Goal: Task Accomplishment & Management: Manage account settings

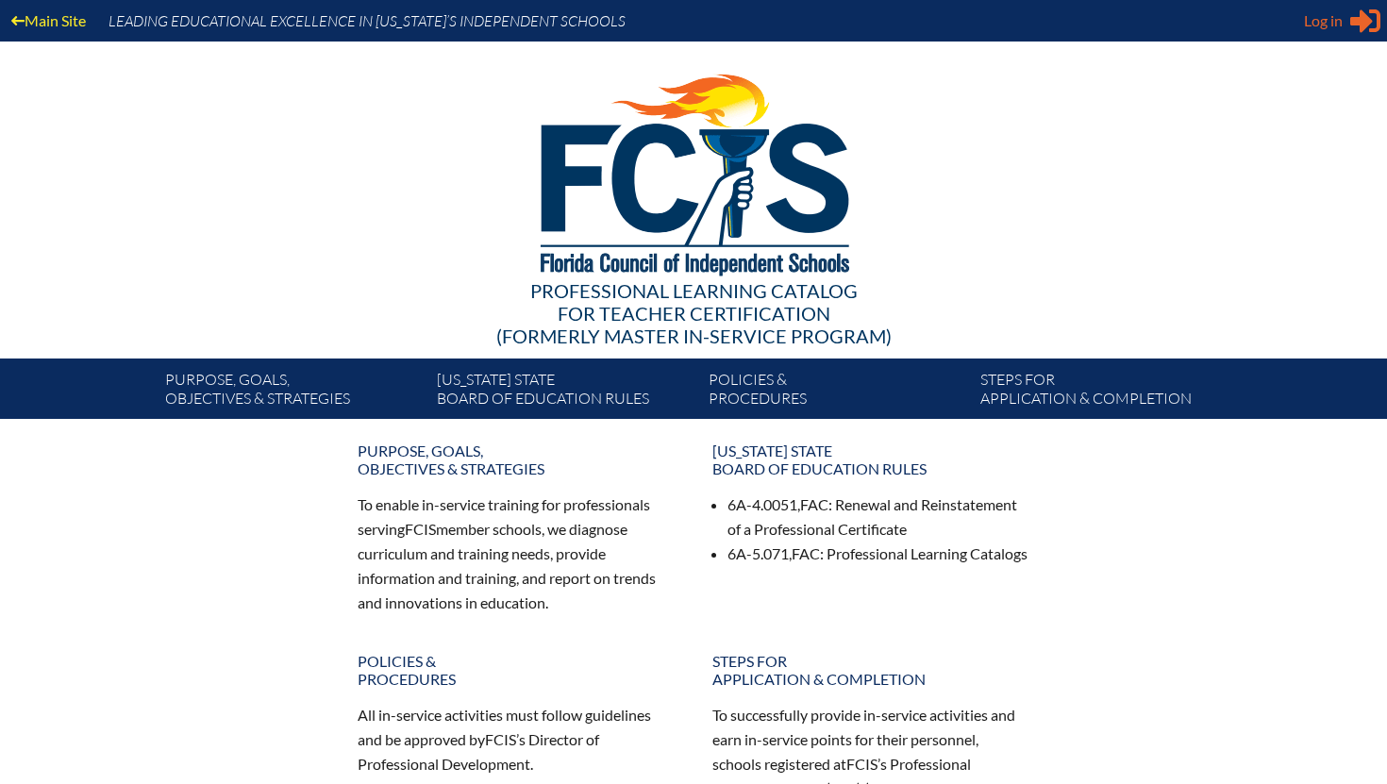
type input "[EMAIL_ADDRESS][DOMAIN_NAME]"
click at [1338, 9] on span "Log in" at bounding box center [1323, 20] width 39 height 23
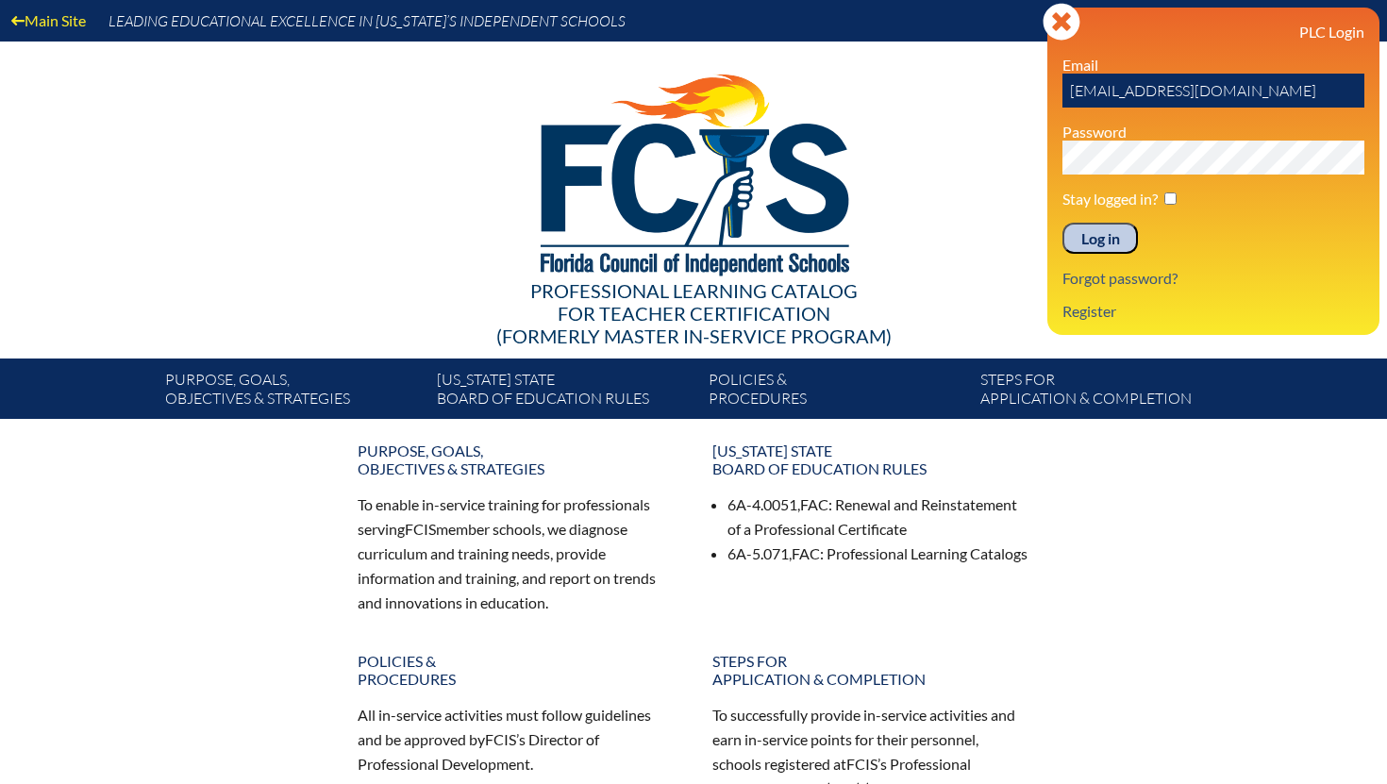
click at [1168, 198] on input "checkbox" at bounding box center [1170, 198] width 12 height 12
checkbox input "true"
click at [1092, 232] on input "Log in" at bounding box center [1099, 239] width 75 height 32
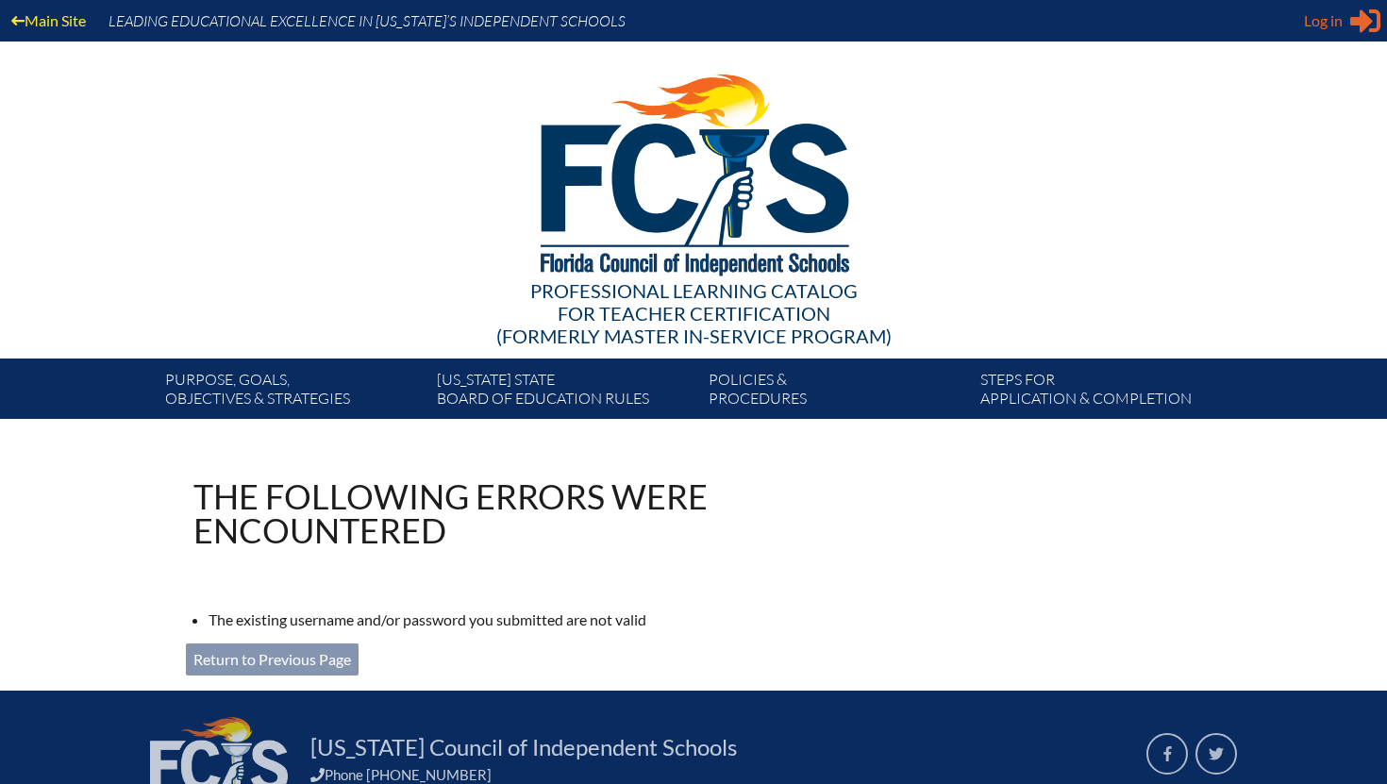
type input "[EMAIL_ADDRESS][DOMAIN_NAME]"
click at [1335, 22] on span "Log in" at bounding box center [1323, 20] width 39 height 23
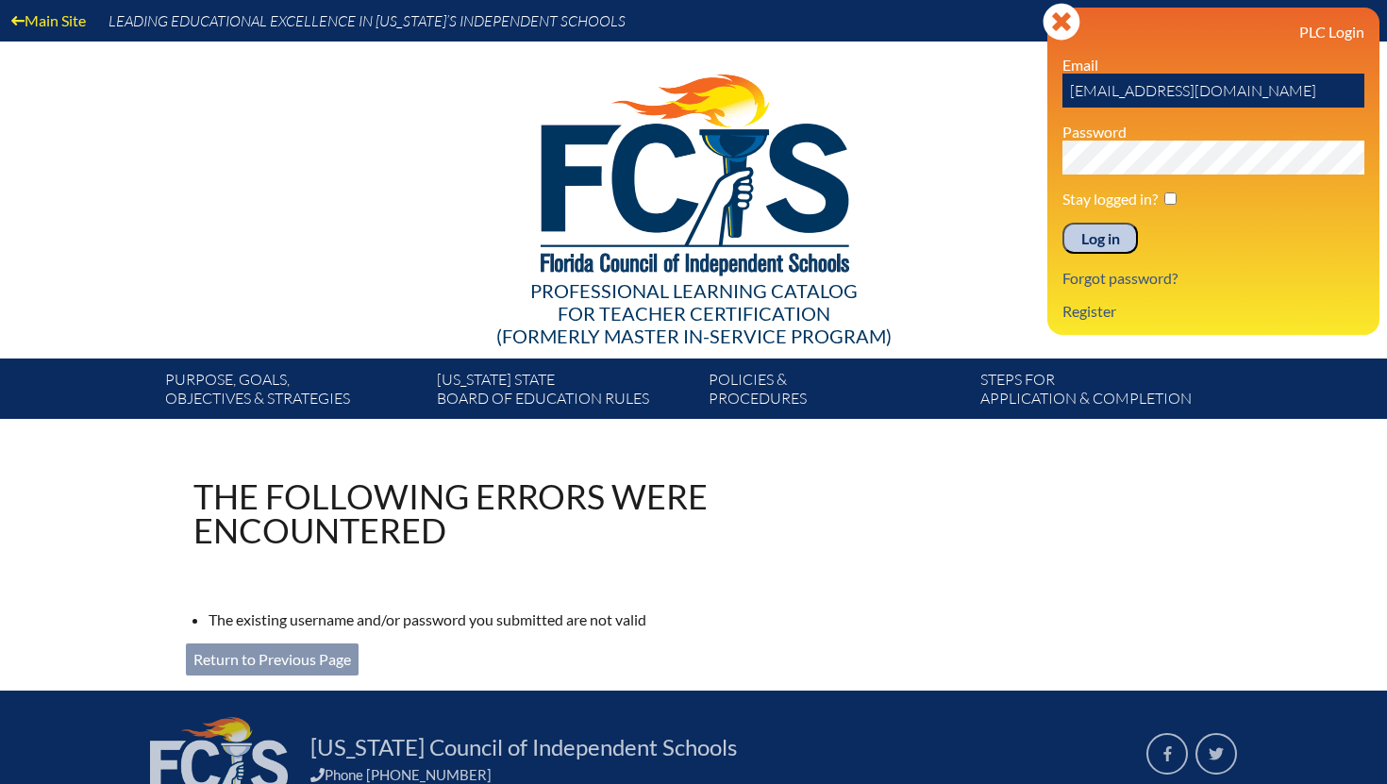
click at [1110, 242] on input "Log in" at bounding box center [1099, 239] width 75 height 32
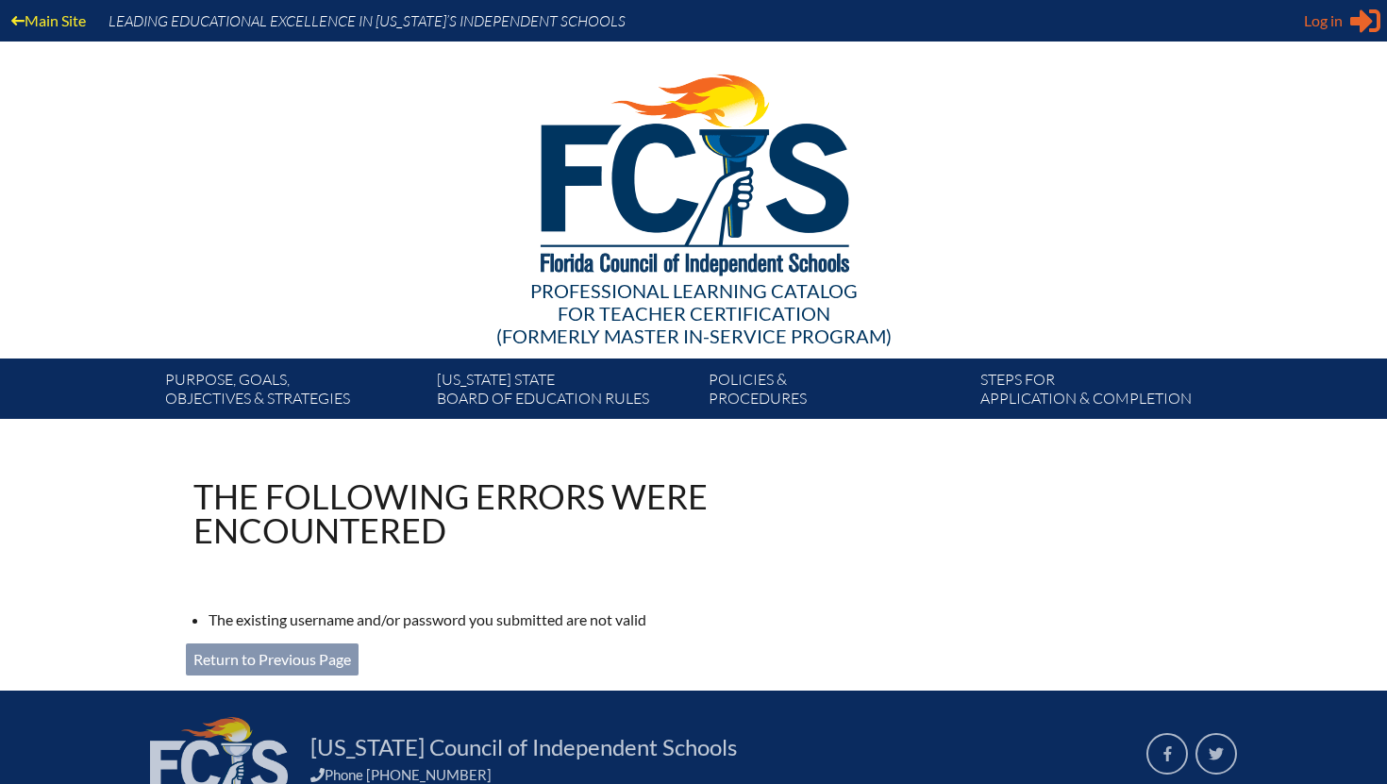
type input "[EMAIL_ADDRESS][DOMAIN_NAME]"
click at [1353, 25] on icon "Sign in or register" at bounding box center [1365, 21] width 30 height 30
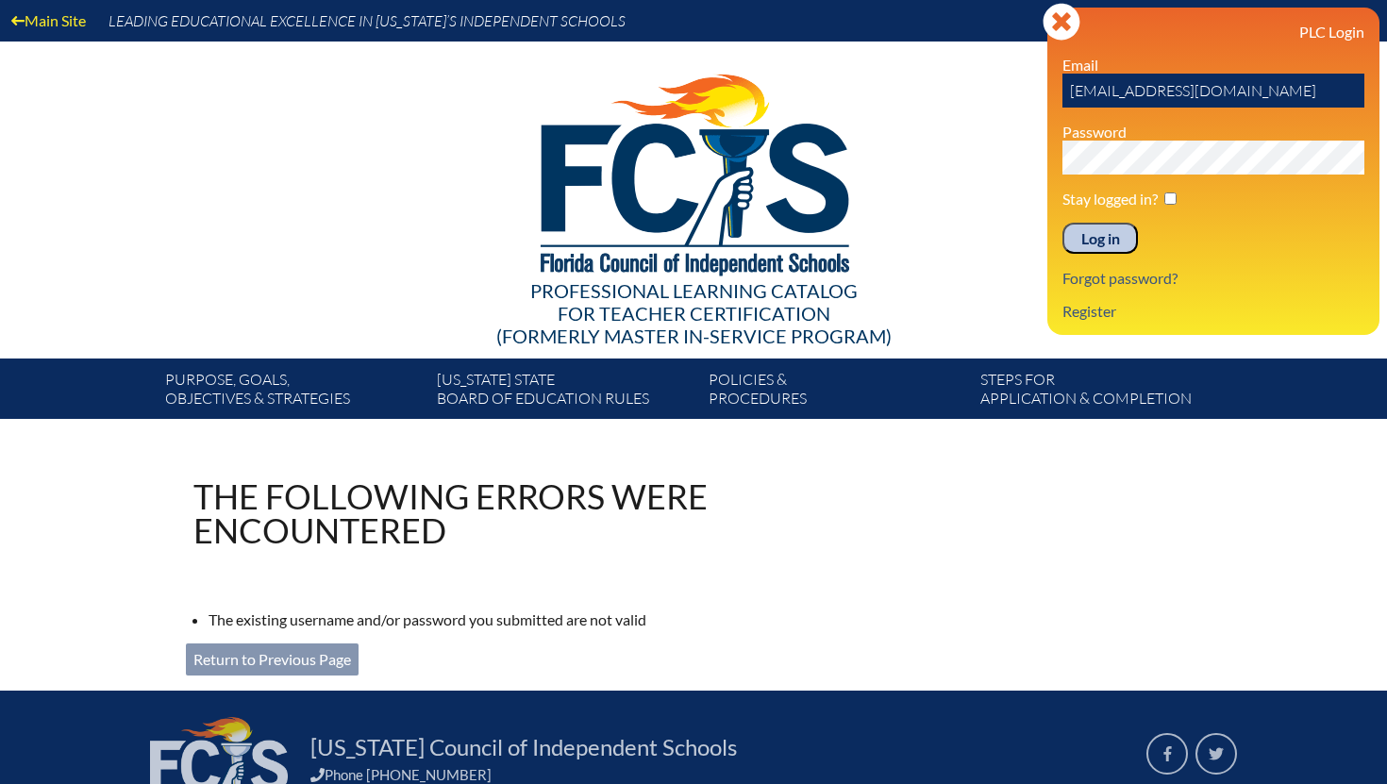
click at [996, 162] on div "Main Site Leading Educational Excellence in Florida’s Independent Schools Profe…" at bounding box center [693, 209] width 1387 height 419
click at [1084, 247] on input "Log in" at bounding box center [1099, 239] width 75 height 32
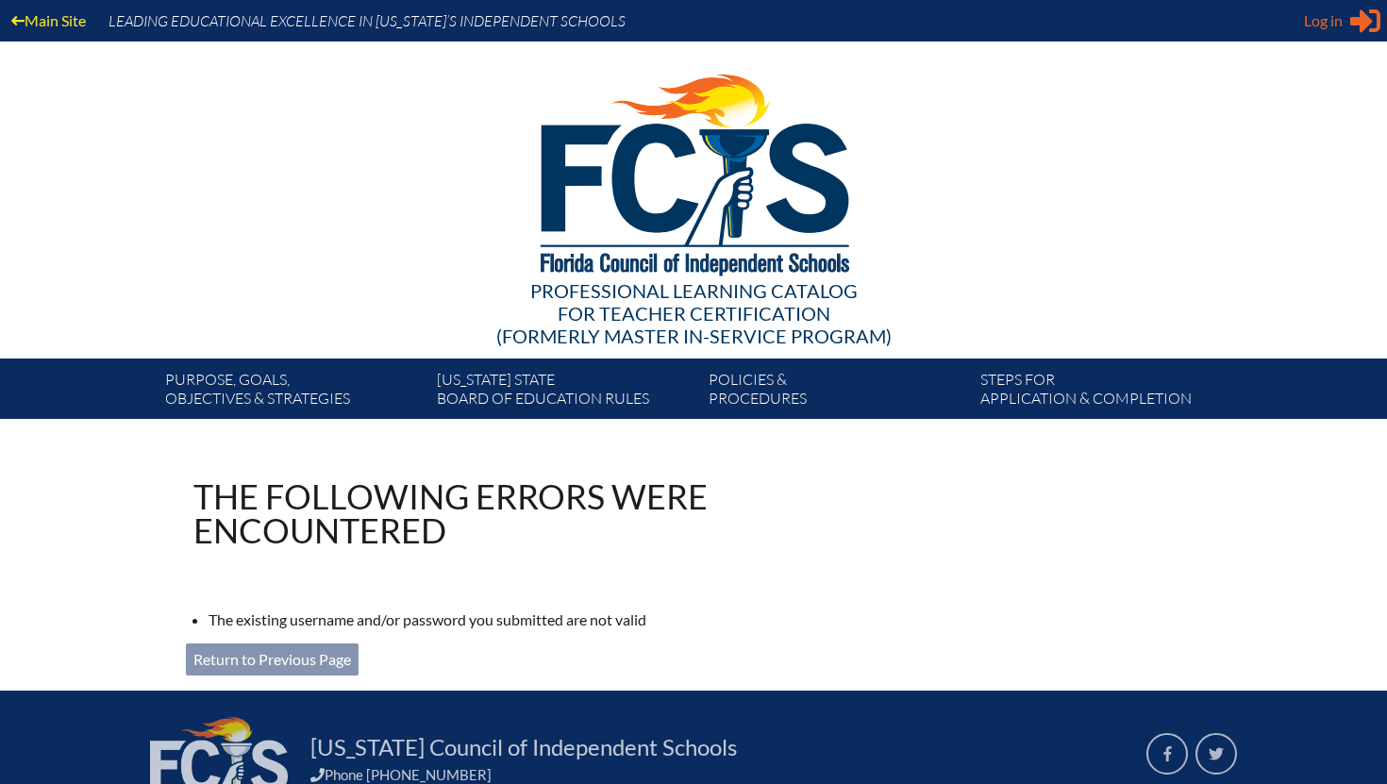
type input "[EMAIL_ADDRESS][DOMAIN_NAME]"
click at [1341, 9] on span "Log in" at bounding box center [1323, 20] width 39 height 23
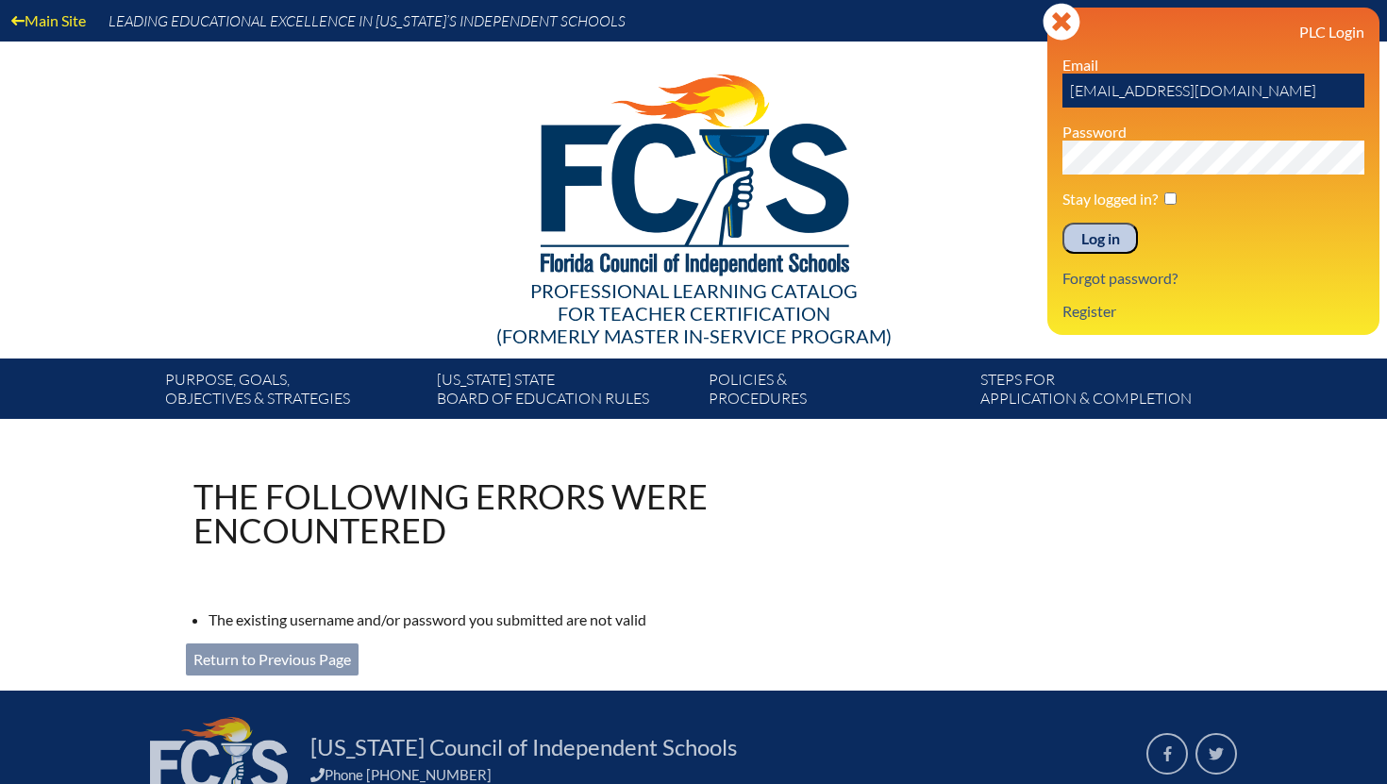
click at [1007, 172] on div "Main Site Leading Educational Excellence in [US_STATE]’s Independent Schools Pr…" at bounding box center [693, 209] width 1387 height 419
click at [1050, 154] on div "Log in Close Sign in or register PLC Login Email [EMAIL_ADDRESS][DOMAIN_NAME] P…" at bounding box center [1213, 171] width 332 height 327
click at [1098, 238] on input "Log in" at bounding box center [1099, 239] width 75 height 32
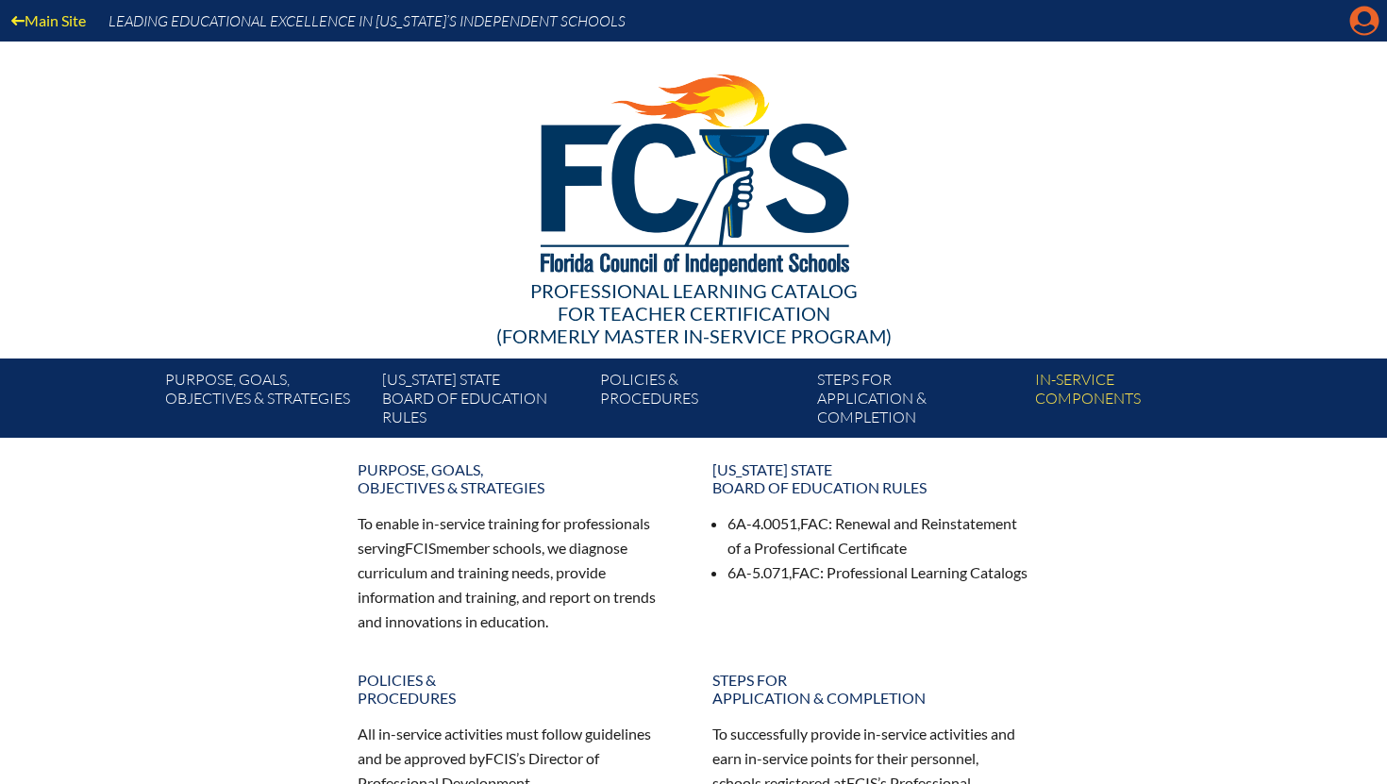
click at [1374, 18] on icon at bounding box center [1364, 21] width 29 height 29
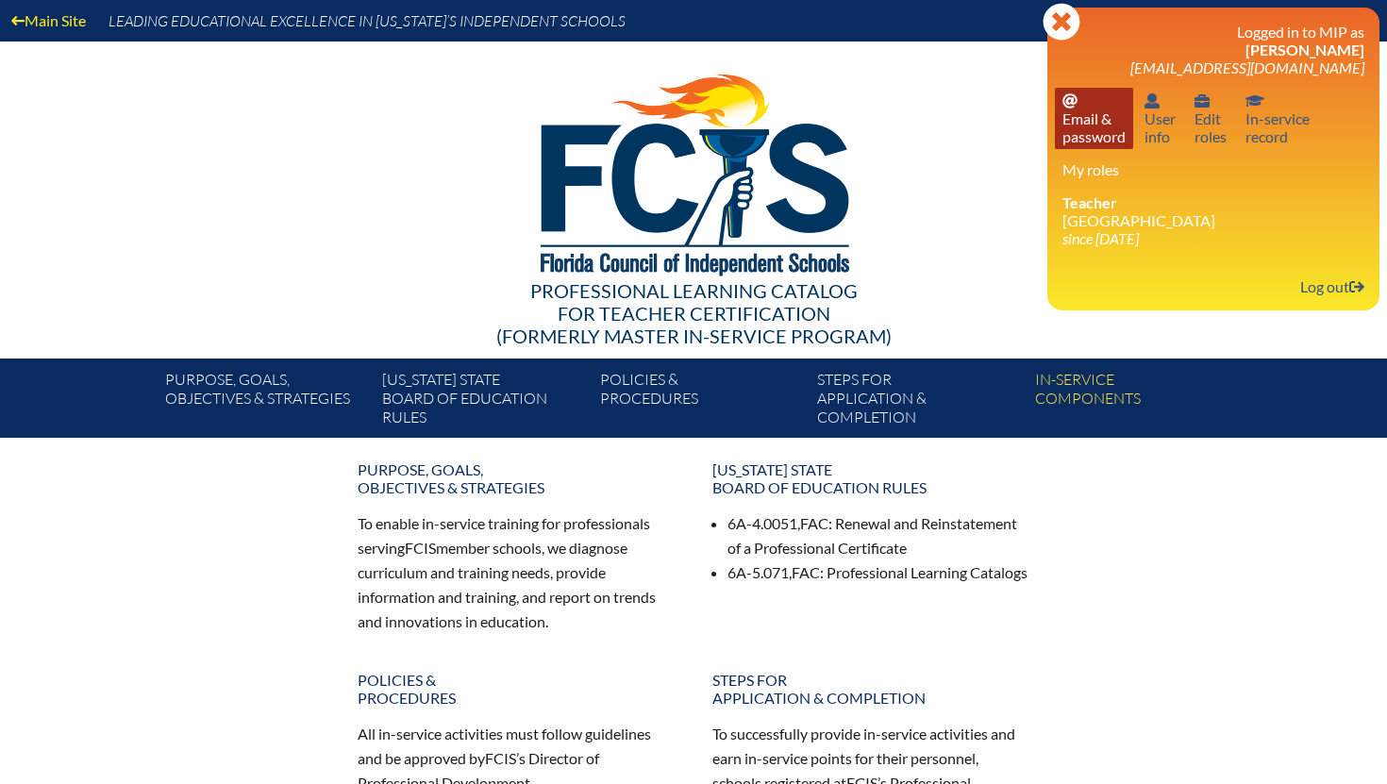
click at [1079, 114] on link "Email password Email & password" at bounding box center [1094, 118] width 78 height 61
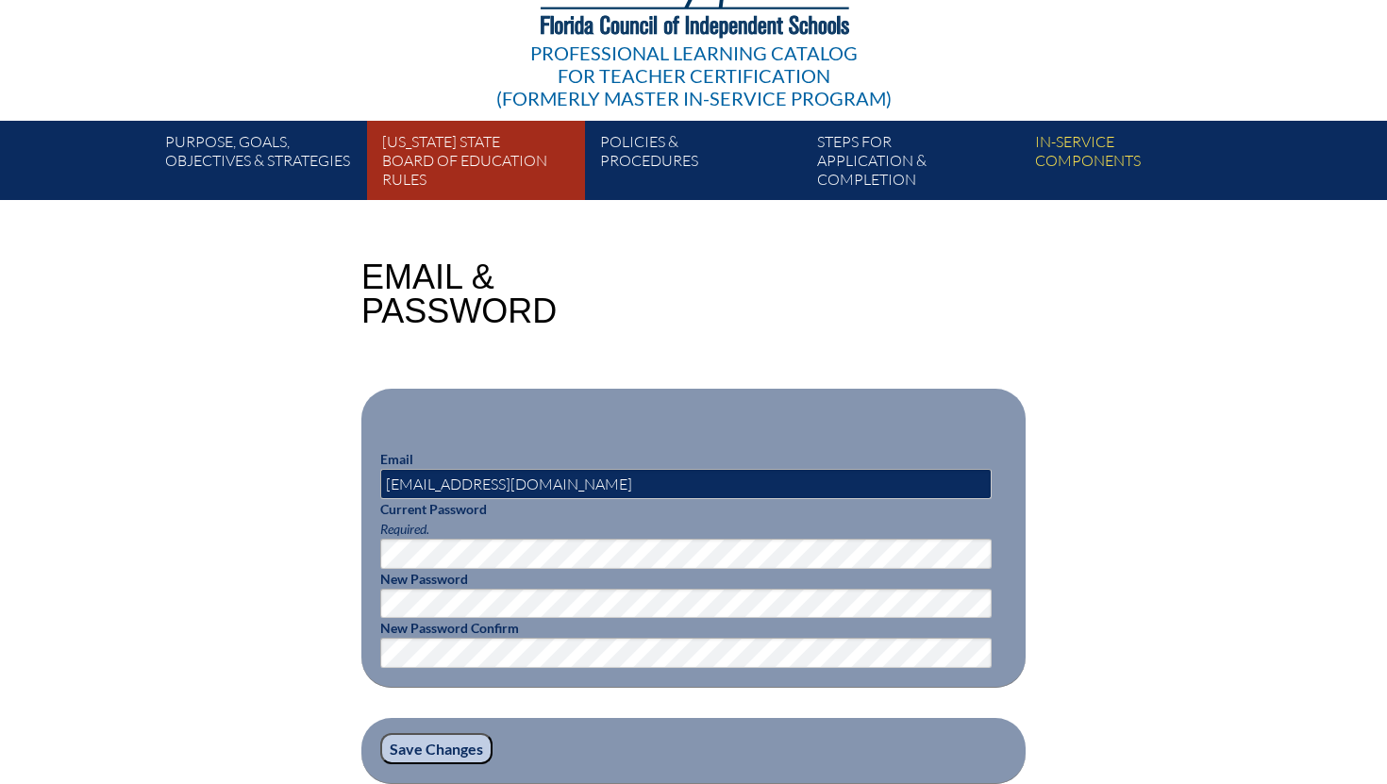
scroll to position [242, 0]
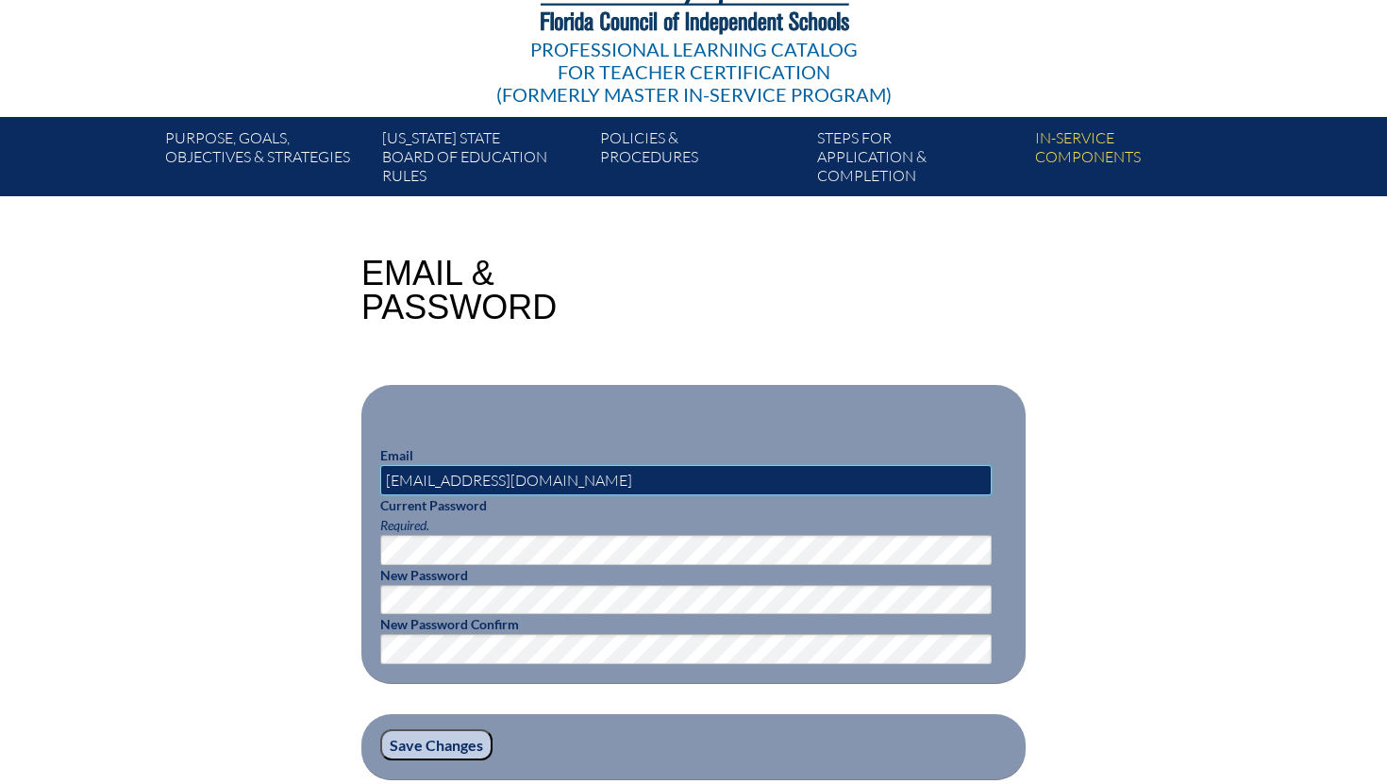
click at [520, 481] on input "[EMAIL_ADDRESS][DOMAIN_NAME]" at bounding box center [685, 480] width 611 height 30
type input "[EMAIL_ADDRESS][DOMAIN_NAME]"
click at [412, 738] on input "Save Changes" at bounding box center [436, 745] width 112 height 32
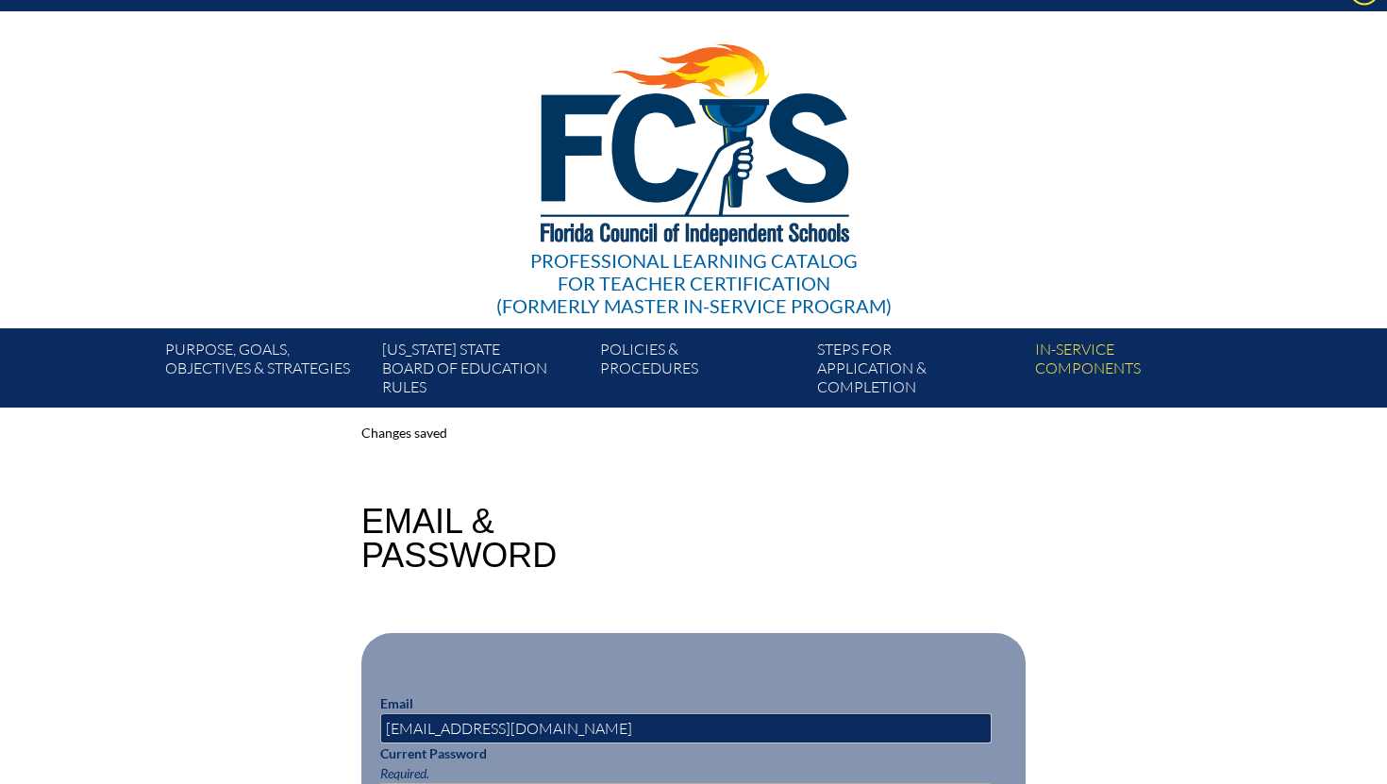
scroll to position [22, 0]
